Goal: Navigation & Orientation: Go to known website

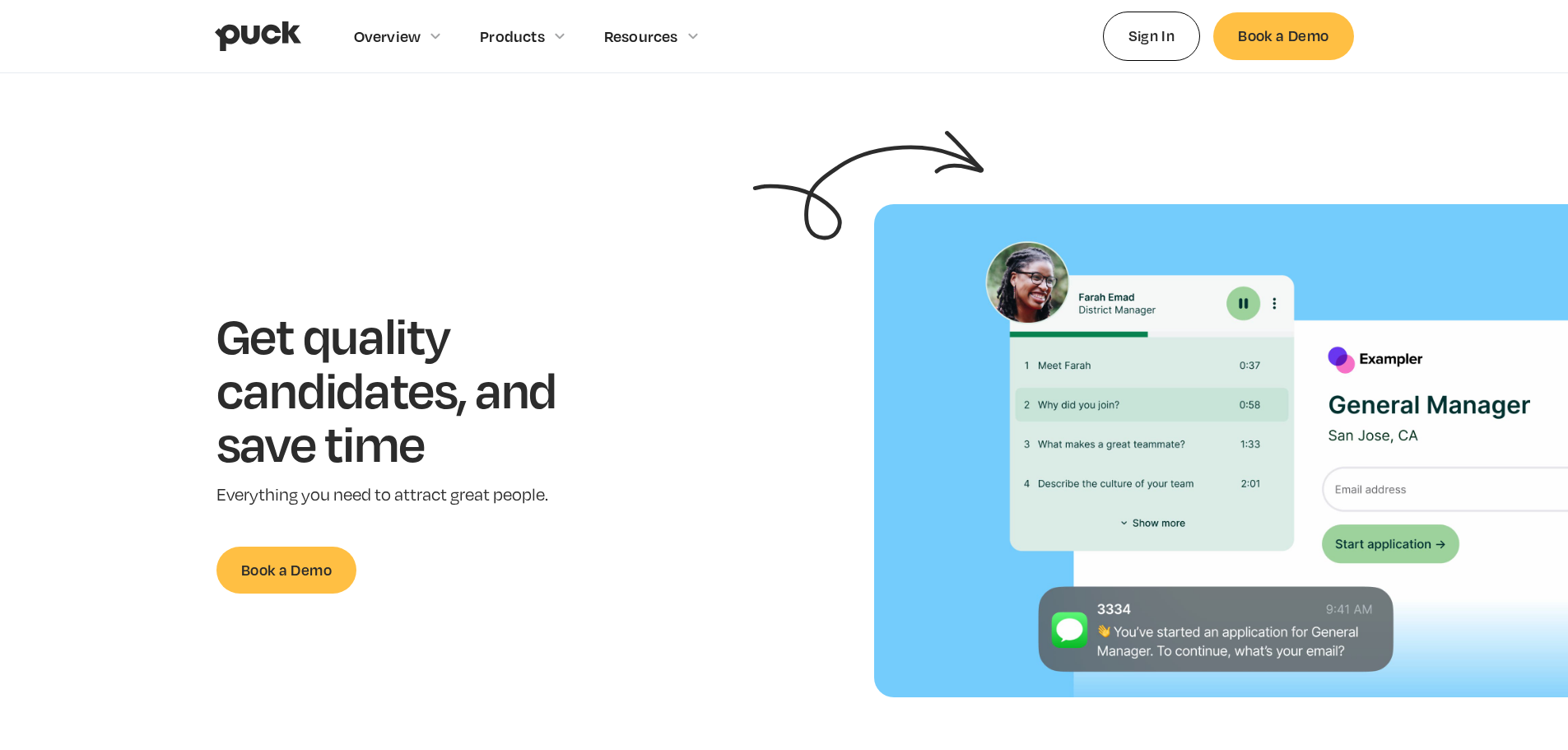
click at [1167, 32] on link "Sign In" at bounding box center [1152, 35] width 98 height 48
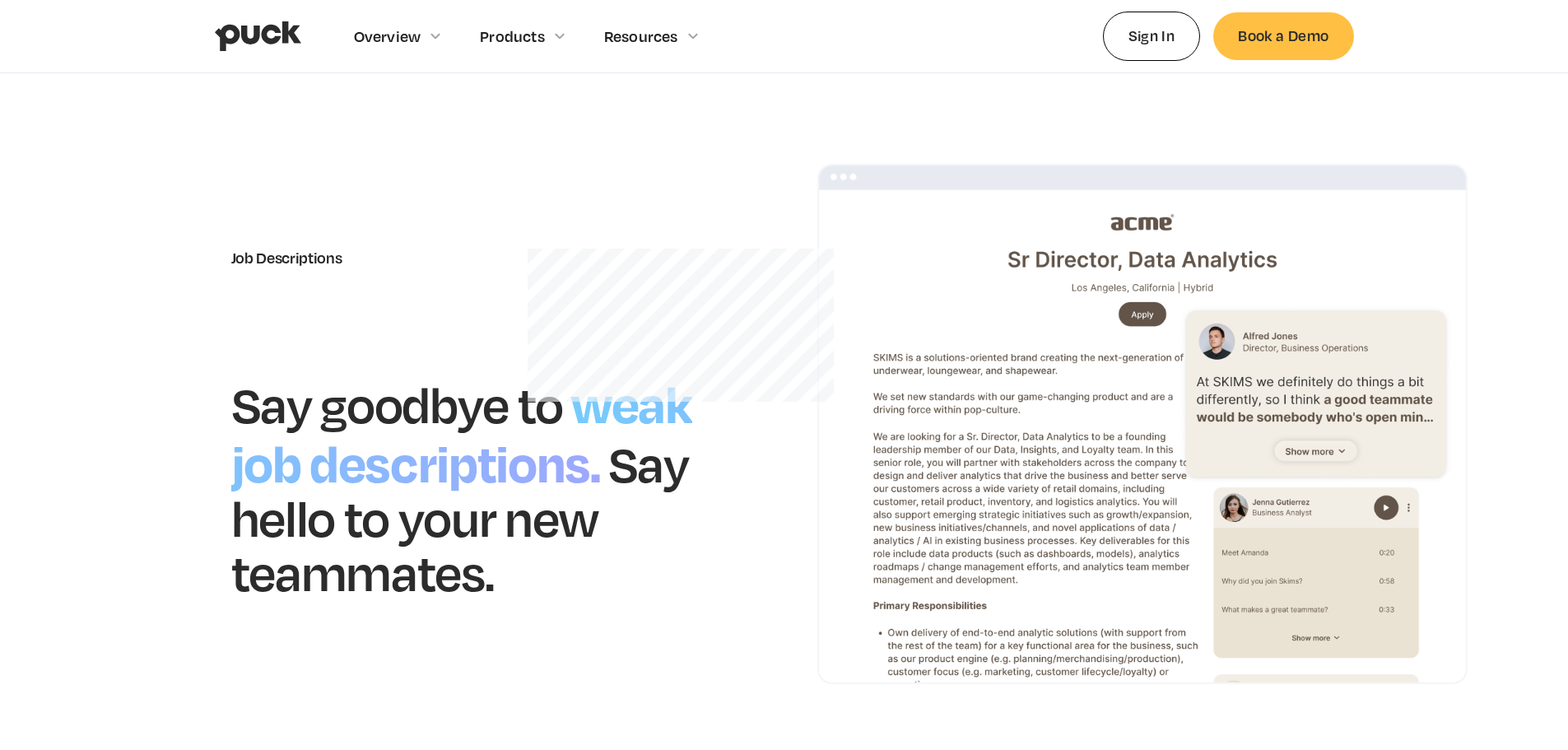
click at [1174, 32] on link "Sign In" at bounding box center [1152, 35] width 98 height 48
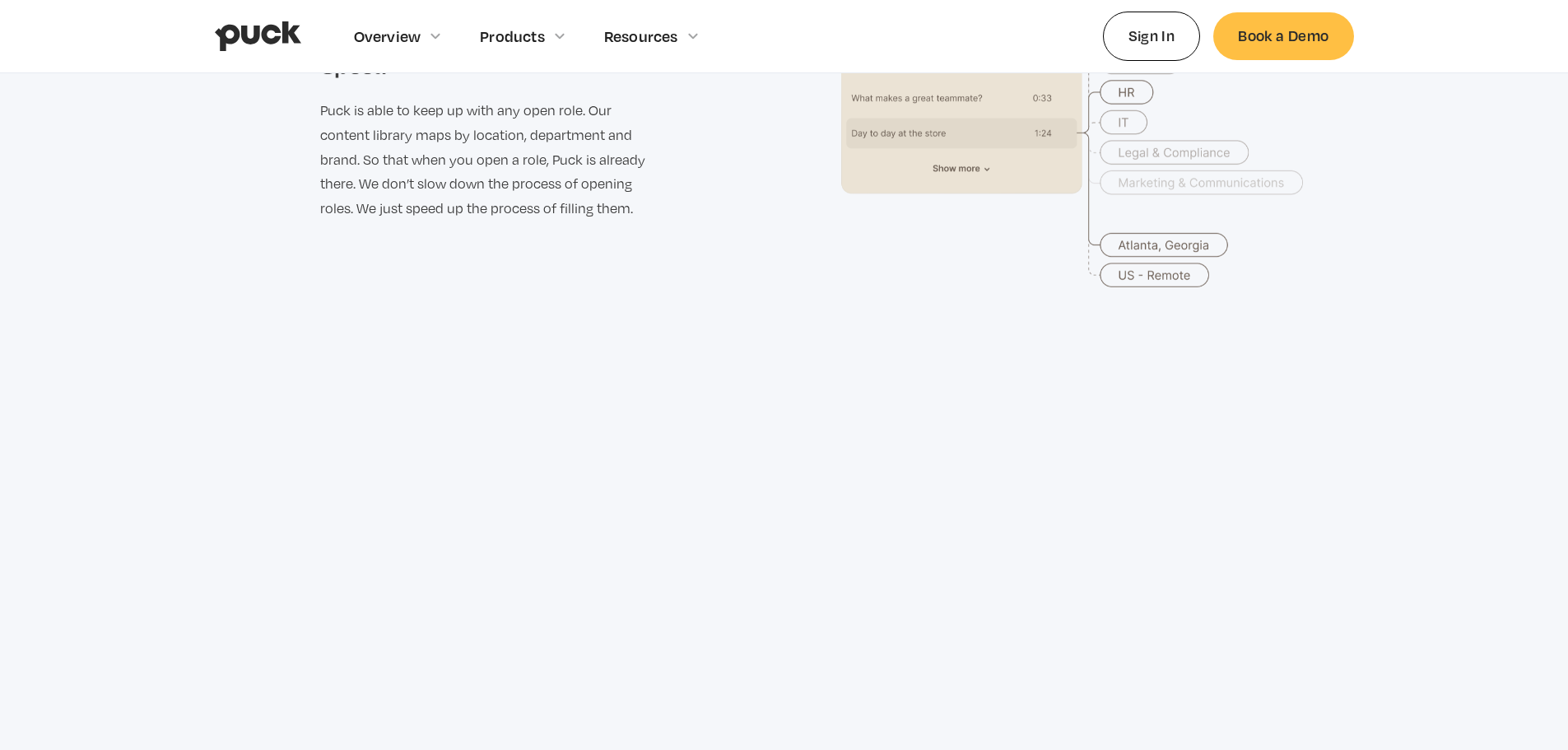
scroll to position [3374, 0]
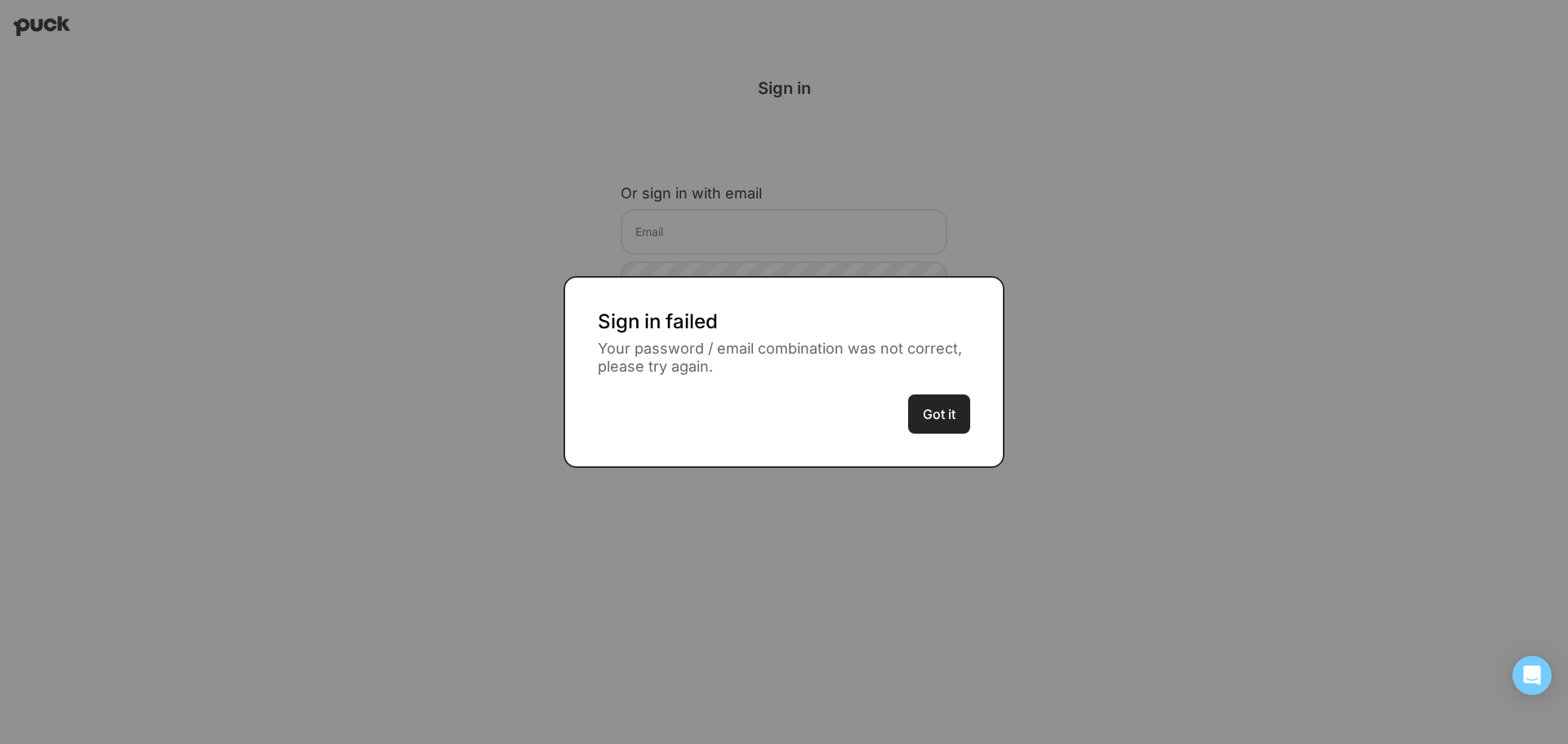
click at [965, 416] on button "Got it" at bounding box center [940, 413] width 62 height 39
